Goal: Task Accomplishment & Management: Use online tool/utility

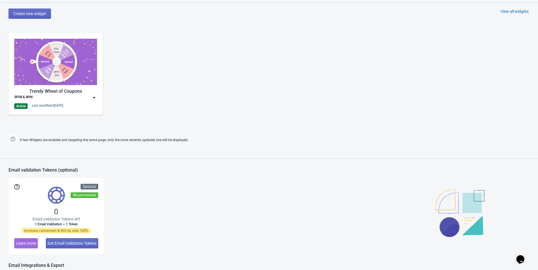
scroll to position [259, 0]
click at [92, 101] on div "Trendy Wheel of Coupons SPIN & WIN Active Last modified: [DATE]" at bounding box center [55, 73] width 83 height 70
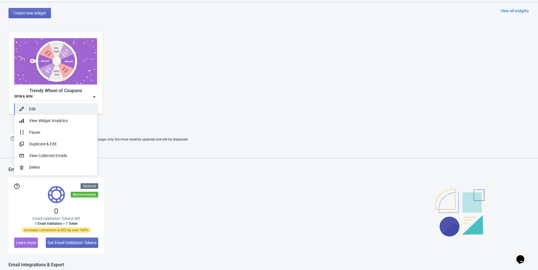
click at [35, 112] on button "Edit" at bounding box center [55, 109] width 83 height 12
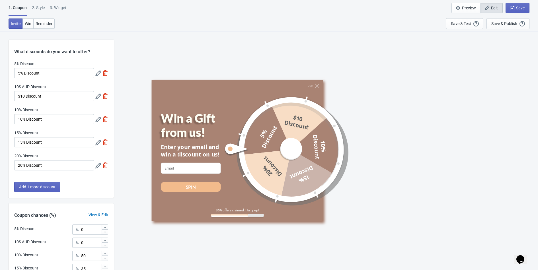
scroll to position [69, 0]
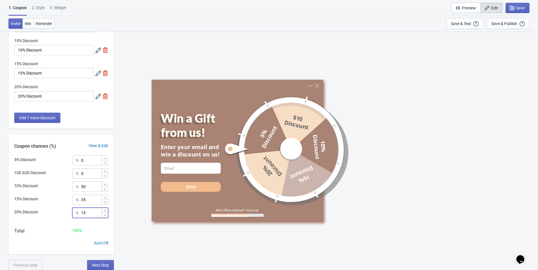
click at [91, 214] on input "15" at bounding box center [91, 213] width 21 height 10
type input "1"
type input "0"
click at [89, 200] on input "35" at bounding box center [91, 200] width 21 height 10
type input "3"
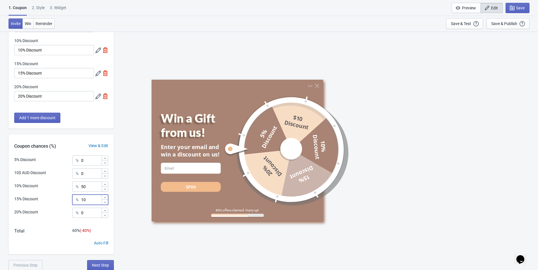
type input "10"
click at [89, 188] on input "50" at bounding box center [91, 187] width 21 height 10
type input "5"
type input "90"
click at [507, 22] on div "Save & Publish" at bounding box center [504, 23] width 26 height 5
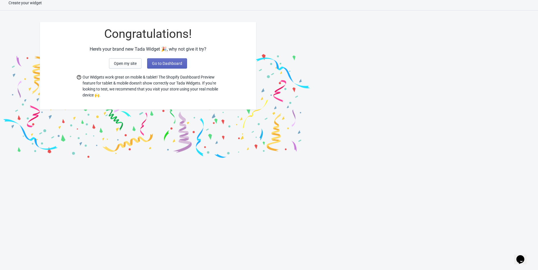
scroll to position [6, 0]
